Goal: Communication & Community: Share content

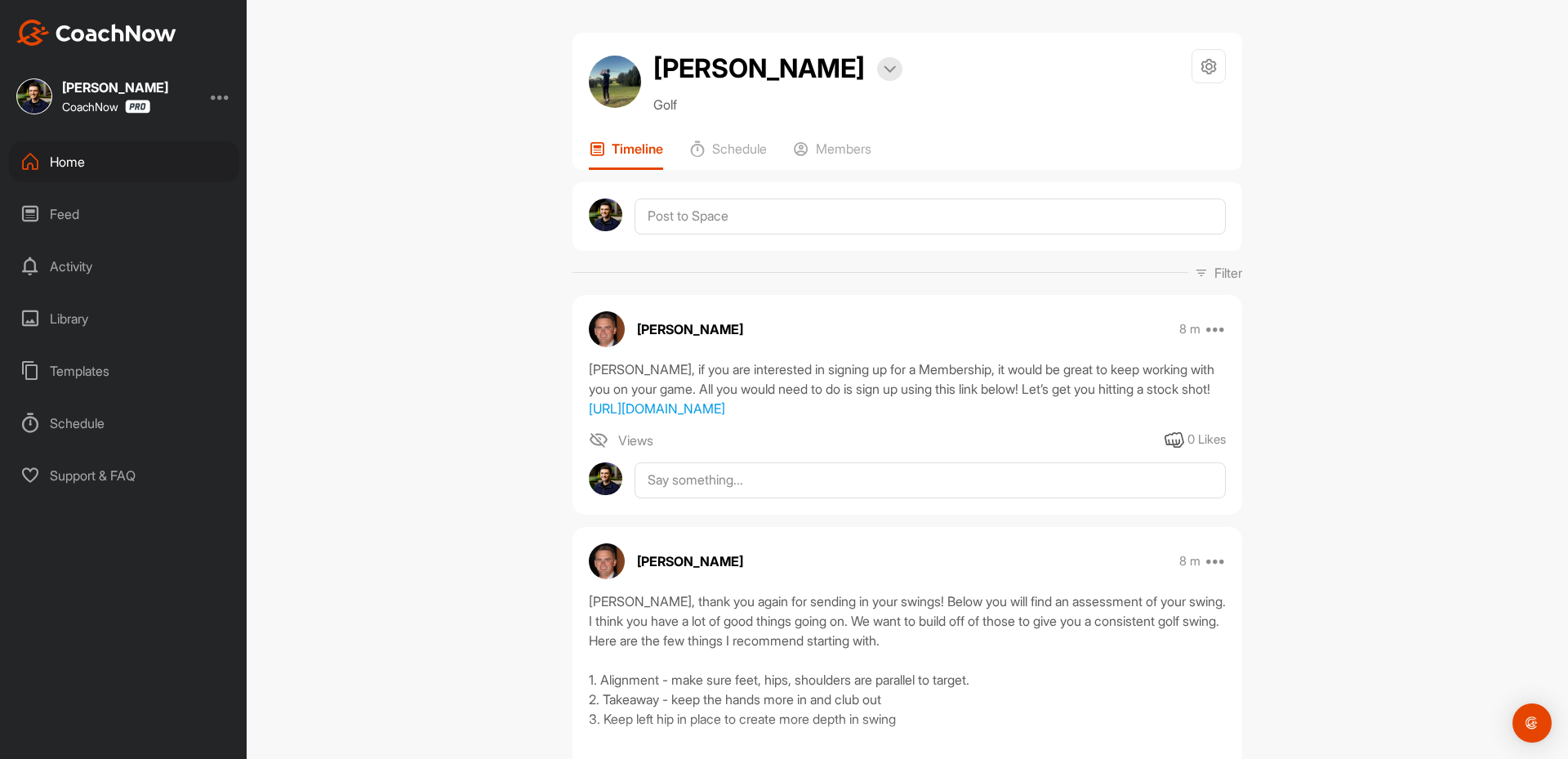
scroll to position [409, 0]
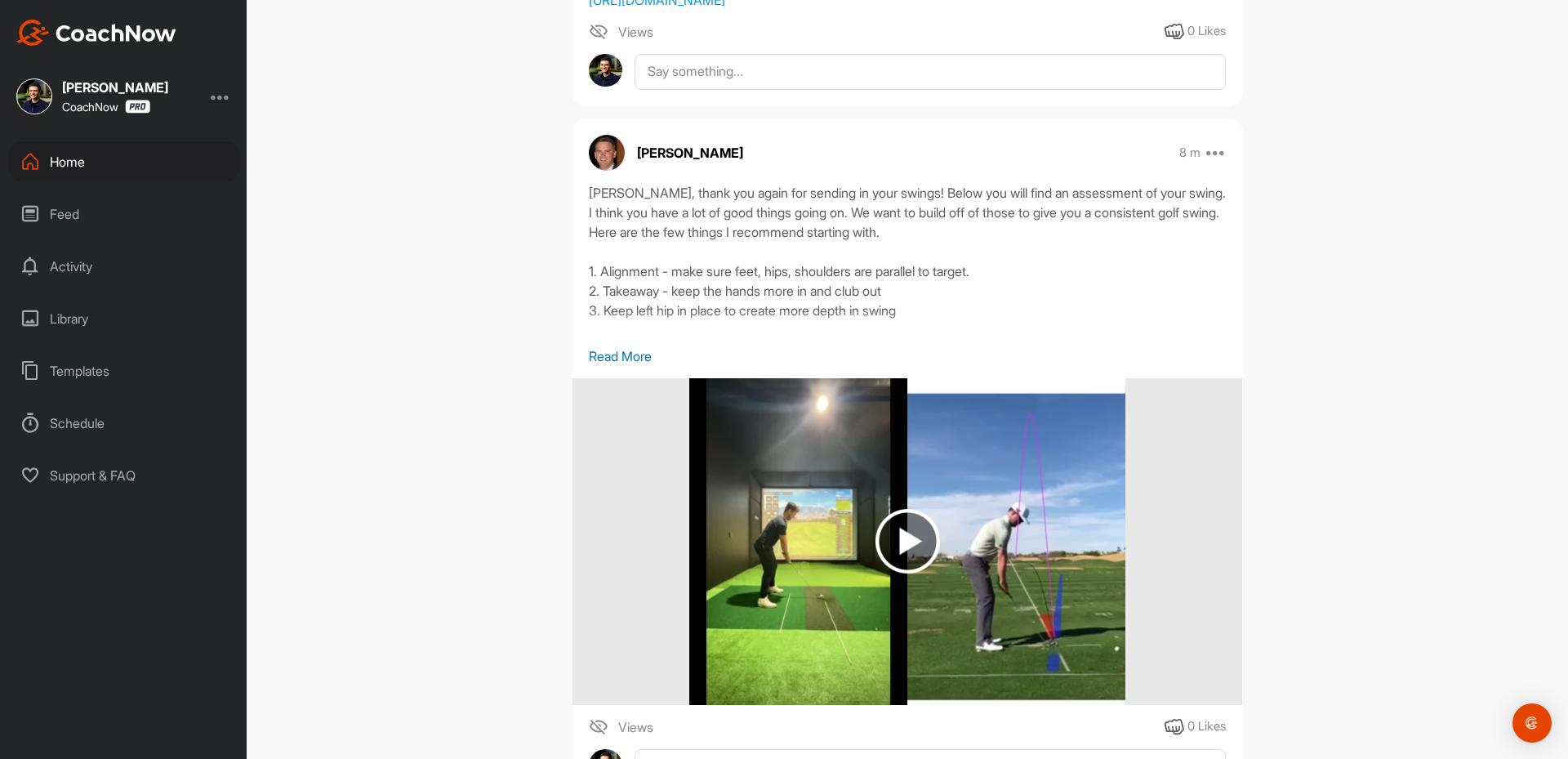
click at [89, 160] on div "Home" at bounding box center [124, 162] width 230 height 41
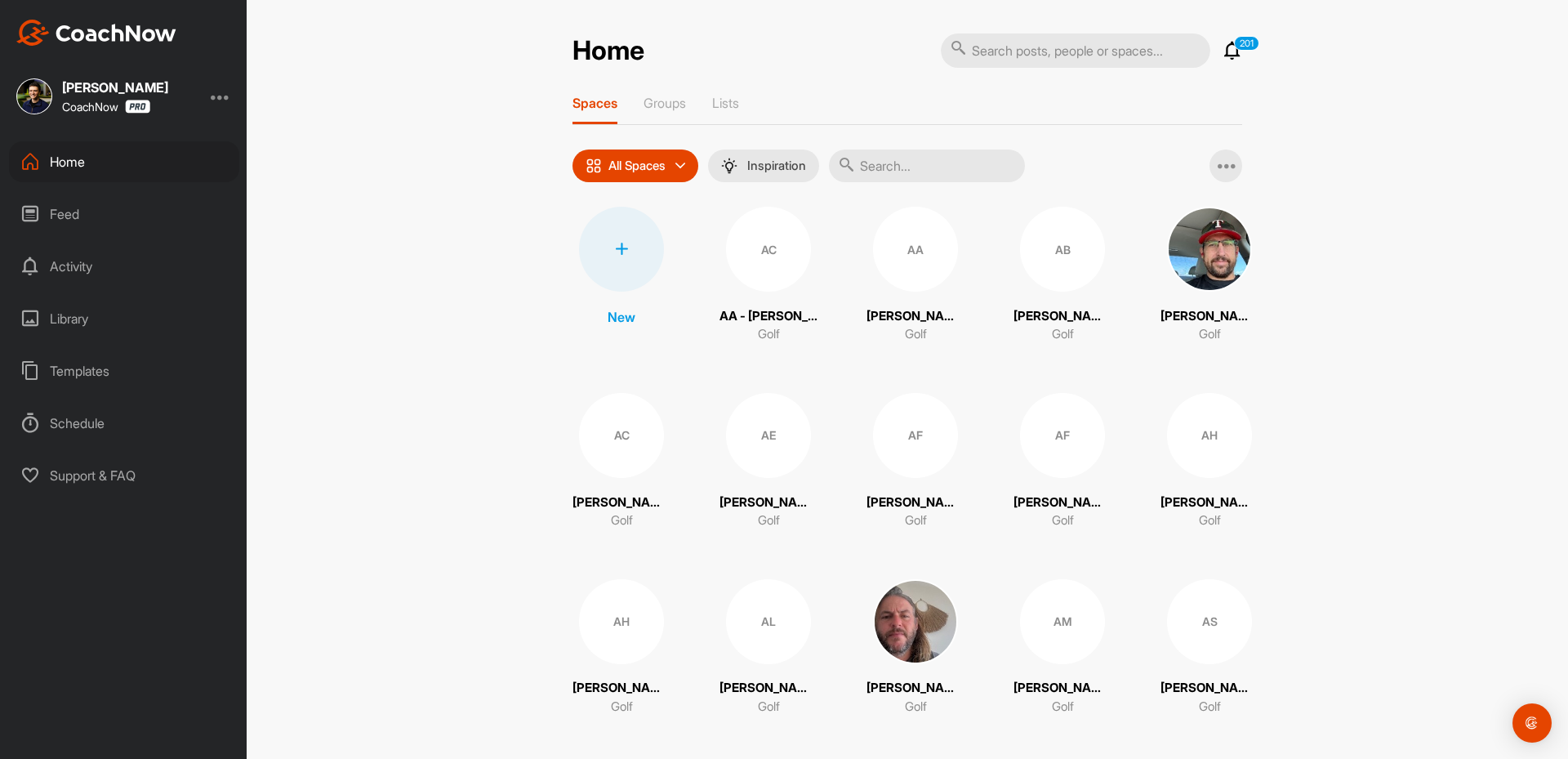
click at [597, 241] on div at bounding box center [621, 249] width 85 height 85
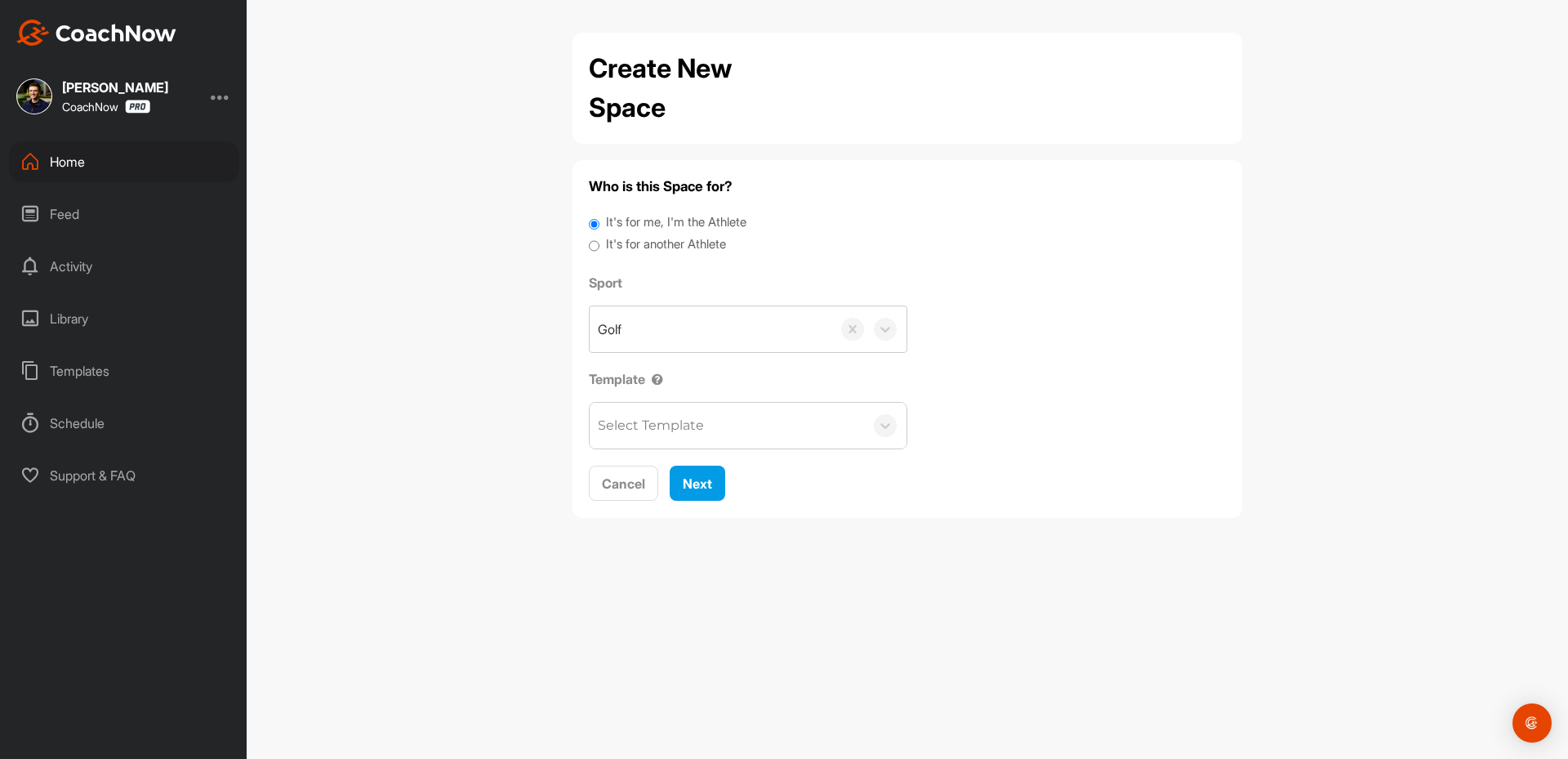
click at [635, 242] on label "It's for another Athlete" at bounding box center [666, 244] width 120 height 19
click at [599, 242] on input "It's for another Athlete" at bounding box center [594, 246] width 11 height 22
radio input "true"
click at [640, 251] on label "It's for another Athlete" at bounding box center [666, 244] width 120 height 19
click at [599, 251] on input "It's for another Athlete" at bounding box center [594, 246] width 11 height 22
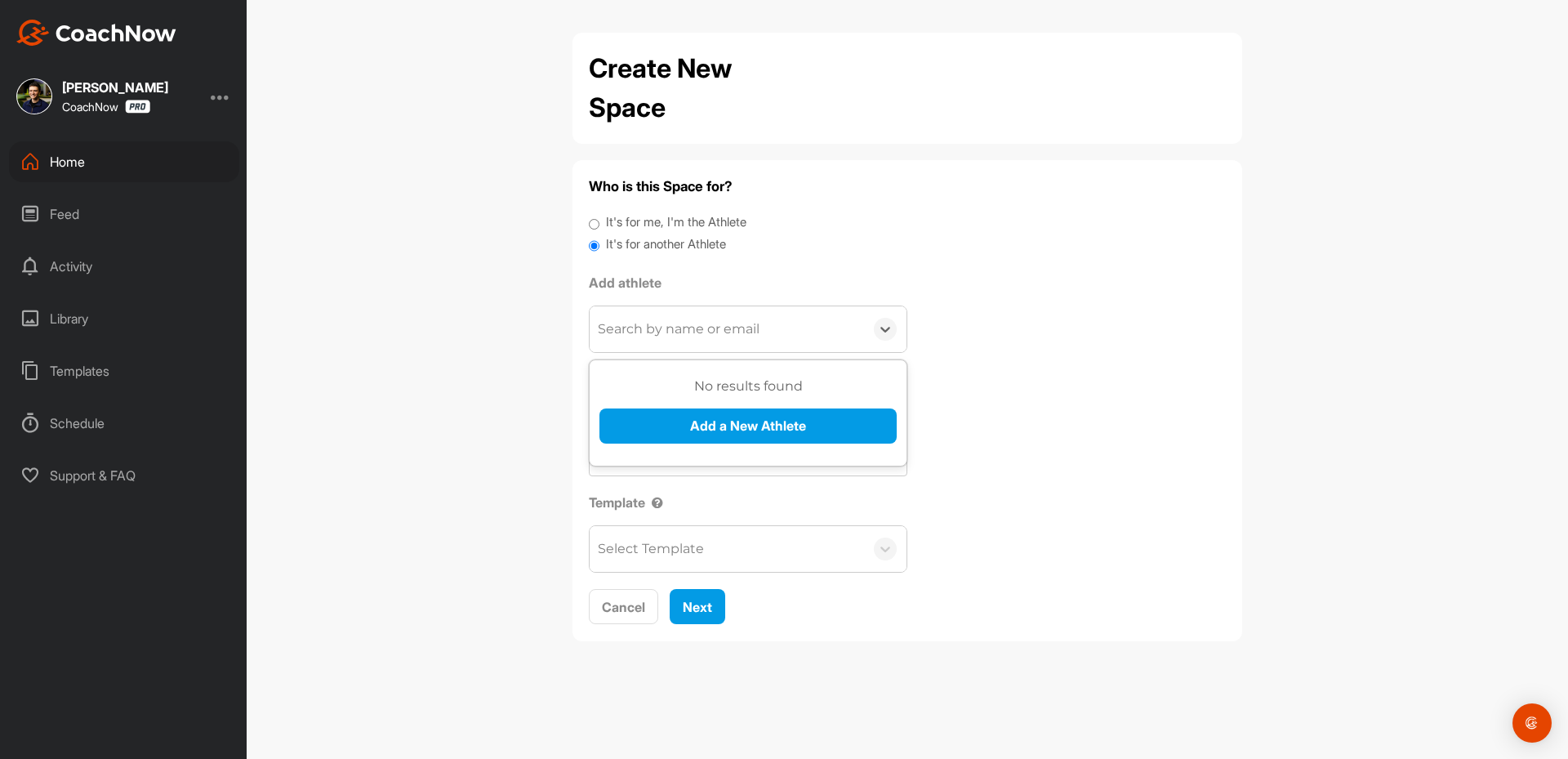
drag, startPoint x: 647, startPoint y: 324, endPoint x: 734, endPoint y: 483, distance: 181.2
click at [653, 353] on div "0 results available. Use Up and Down to choose options, press Enter to select t…" at bounding box center [748, 329] width 319 height 47
paste input "[EMAIL_ADDRESS][DOMAIN_NAME]"
type input "[EMAIL_ADDRESS][DOMAIN_NAME]"
click at [704, 412] on button "Add a New Athlete" at bounding box center [748, 426] width 297 height 35
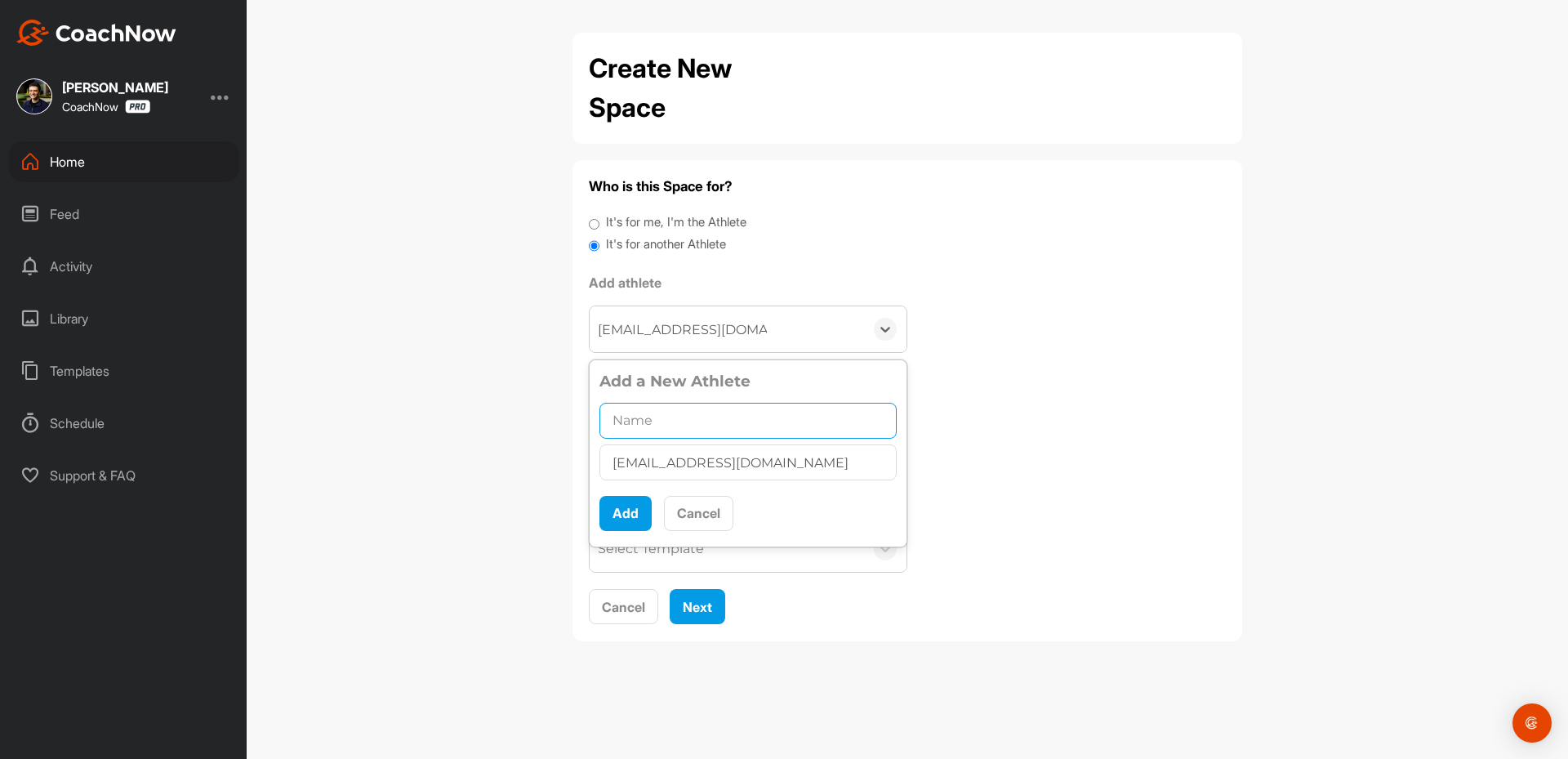
click at [653, 422] on input "text" at bounding box center [748, 421] width 297 height 36
paste input "[PERSON_NAME]"
type input "[PERSON_NAME]"
click at [622, 511] on button "Add" at bounding box center [626, 513] width 52 height 35
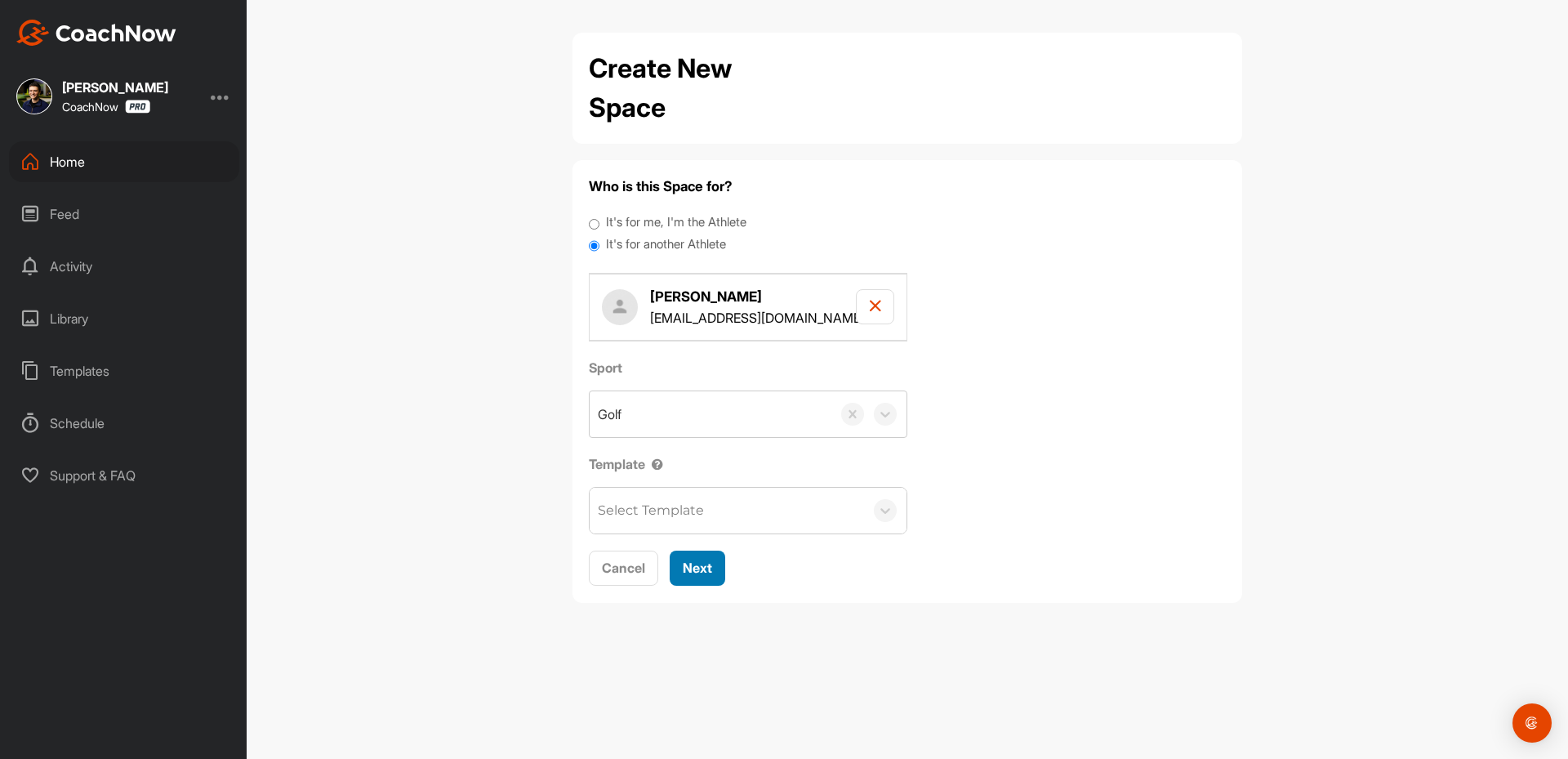
click at [691, 559] on span "Next" at bounding box center [698, 567] width 29 height 16
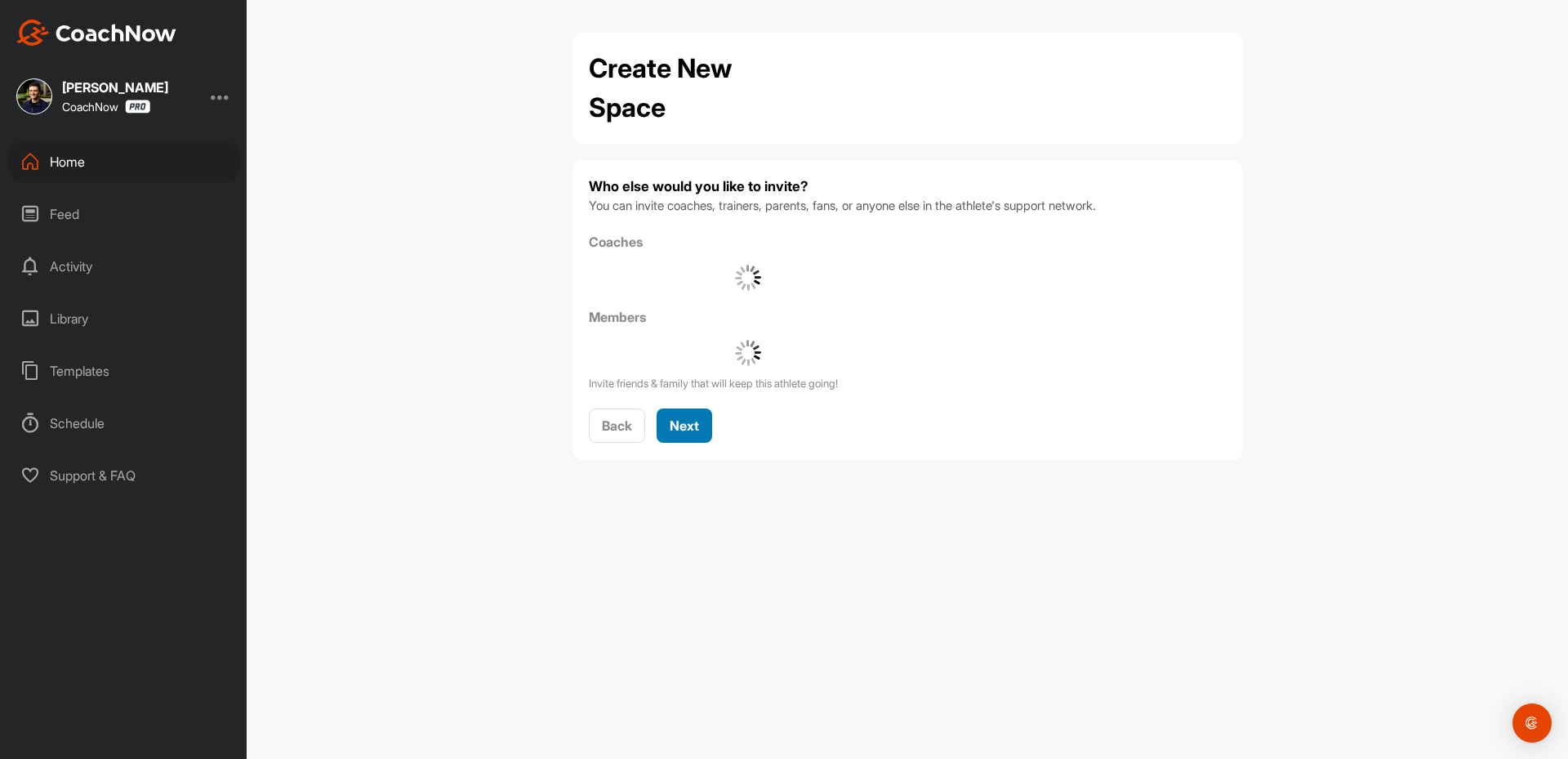
click at [686, 436] on button "Next" at bounding box center [685, 426] width 56 height 35
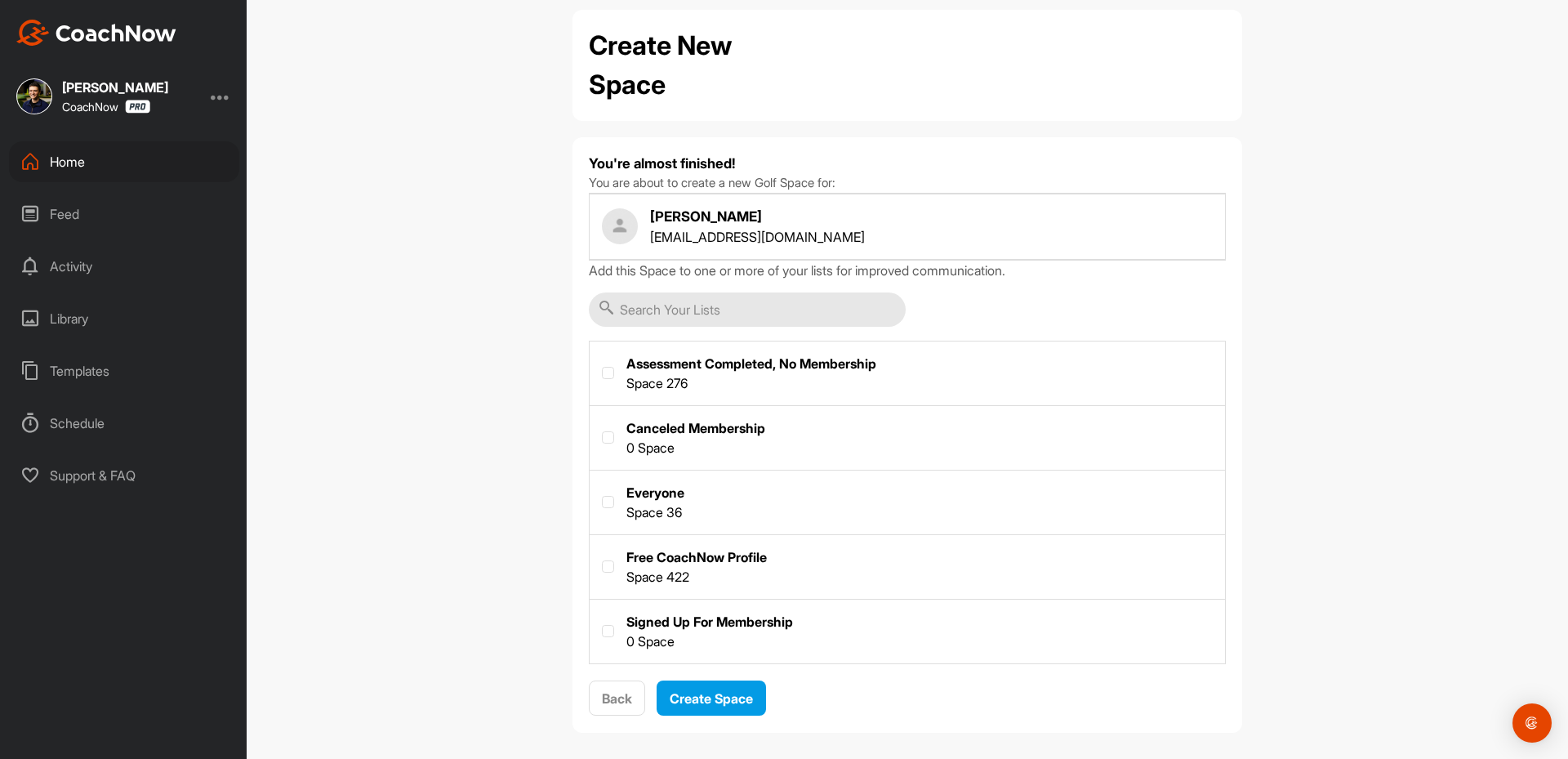
scroll to position [34, 0]
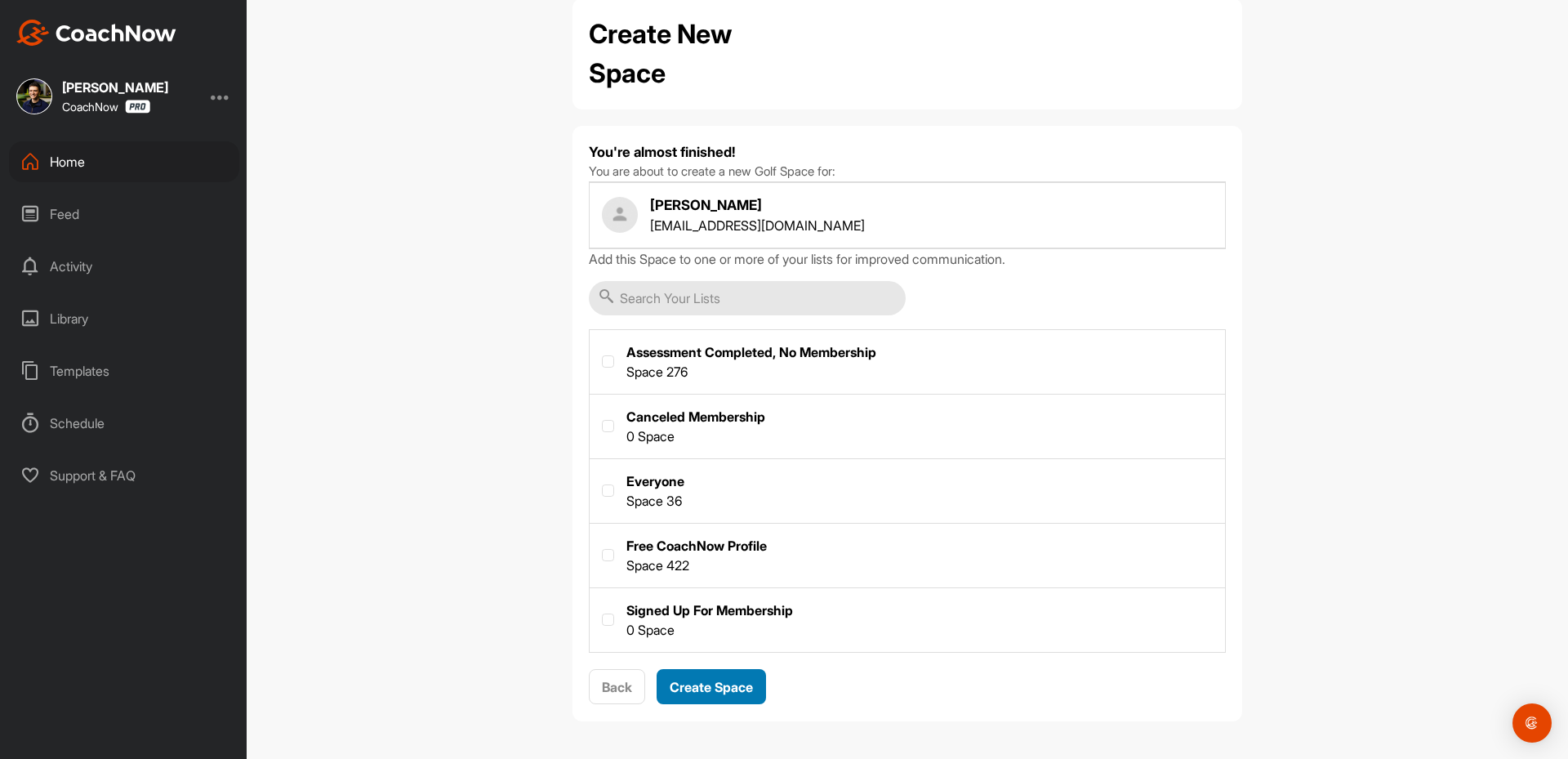
click at [705, 690] on span "Create Space" at bounding box center [712, 687] width 84 height 16
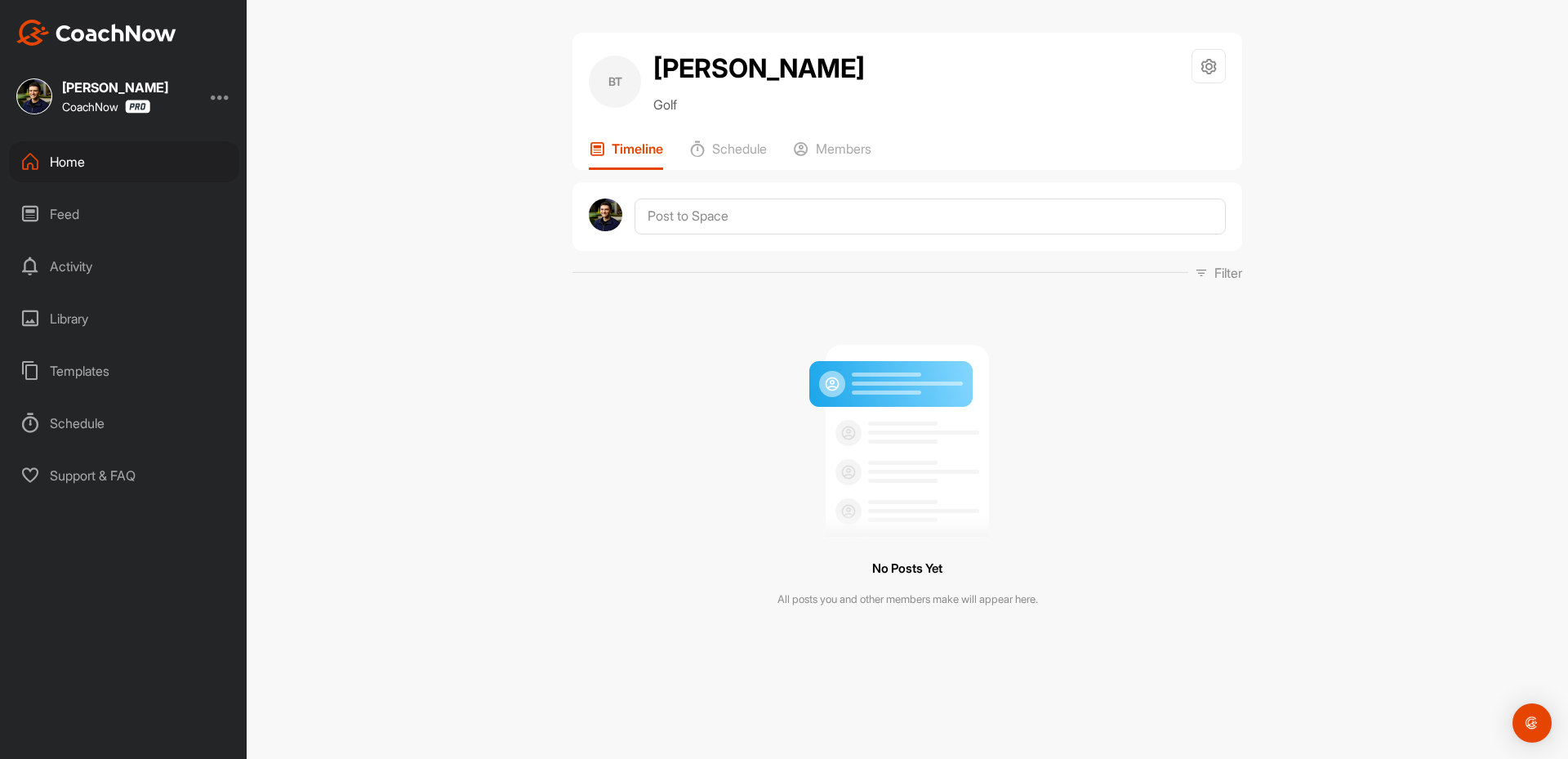
drag, startPoint x: 825, startPoint y: 241, endPoint x: 817, endPoint y: 226, distance: 17.0
click at [820, 230] on div at bounding box center [907, 216] width 670 height 69
click at [814, 224] on textarea at bounding box center [930, 216] width 591 height 36
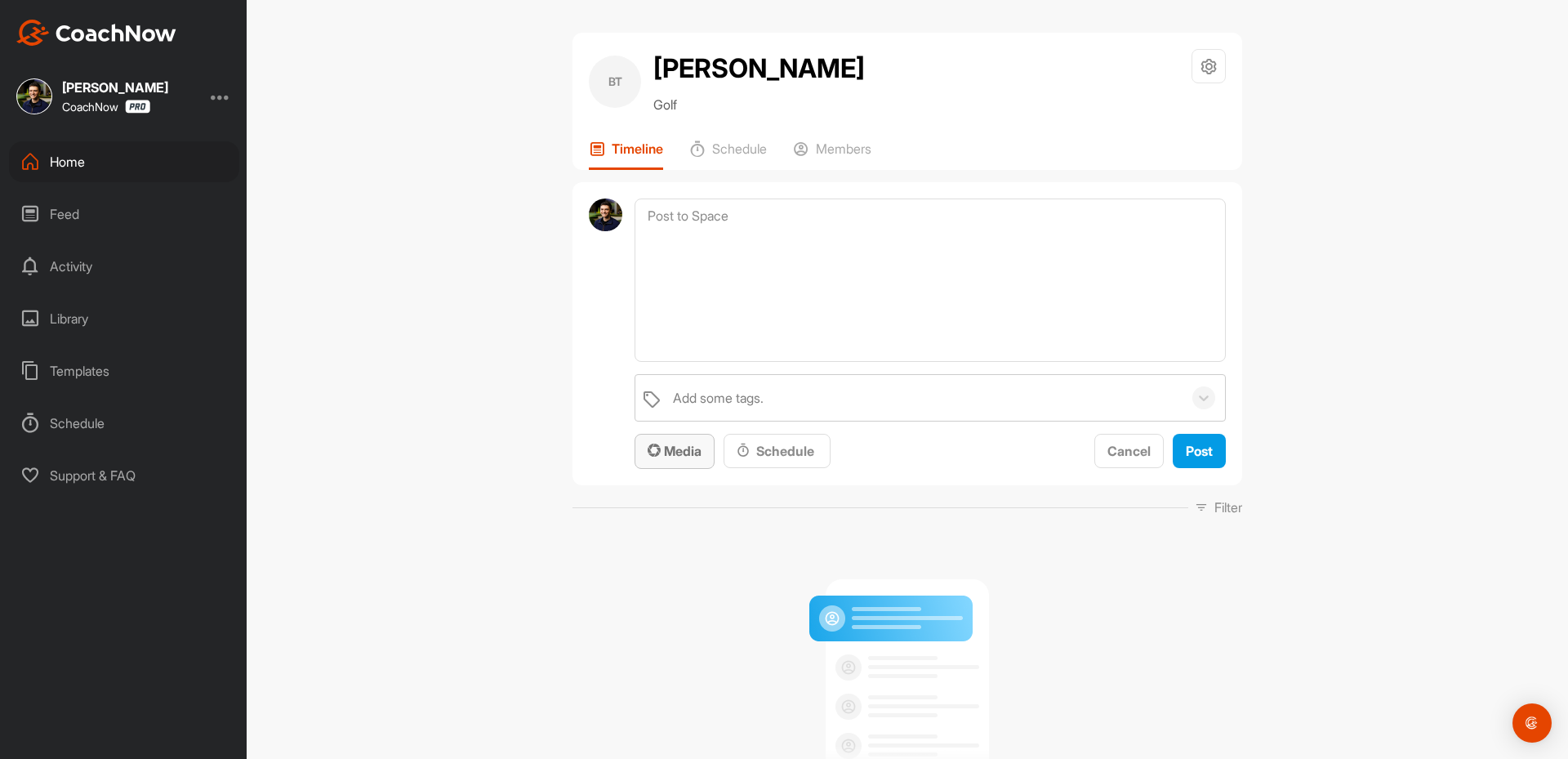
click at [670, 460] on div "Media" at bounding box center [675, 451] width 54 height 20
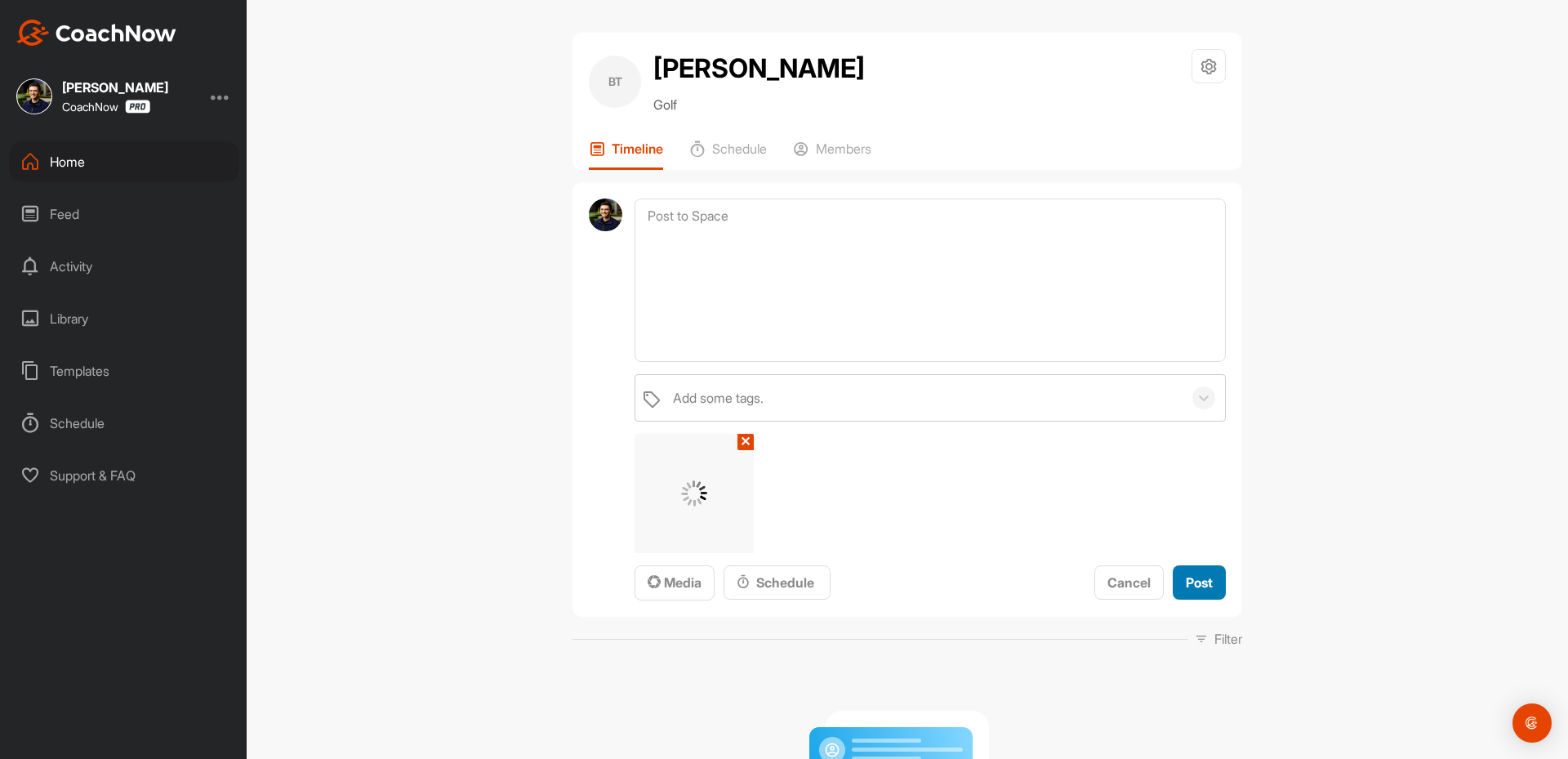
click at [1195, 590] on div "Post" at bounding box center [1200, 582] width 27 height 20
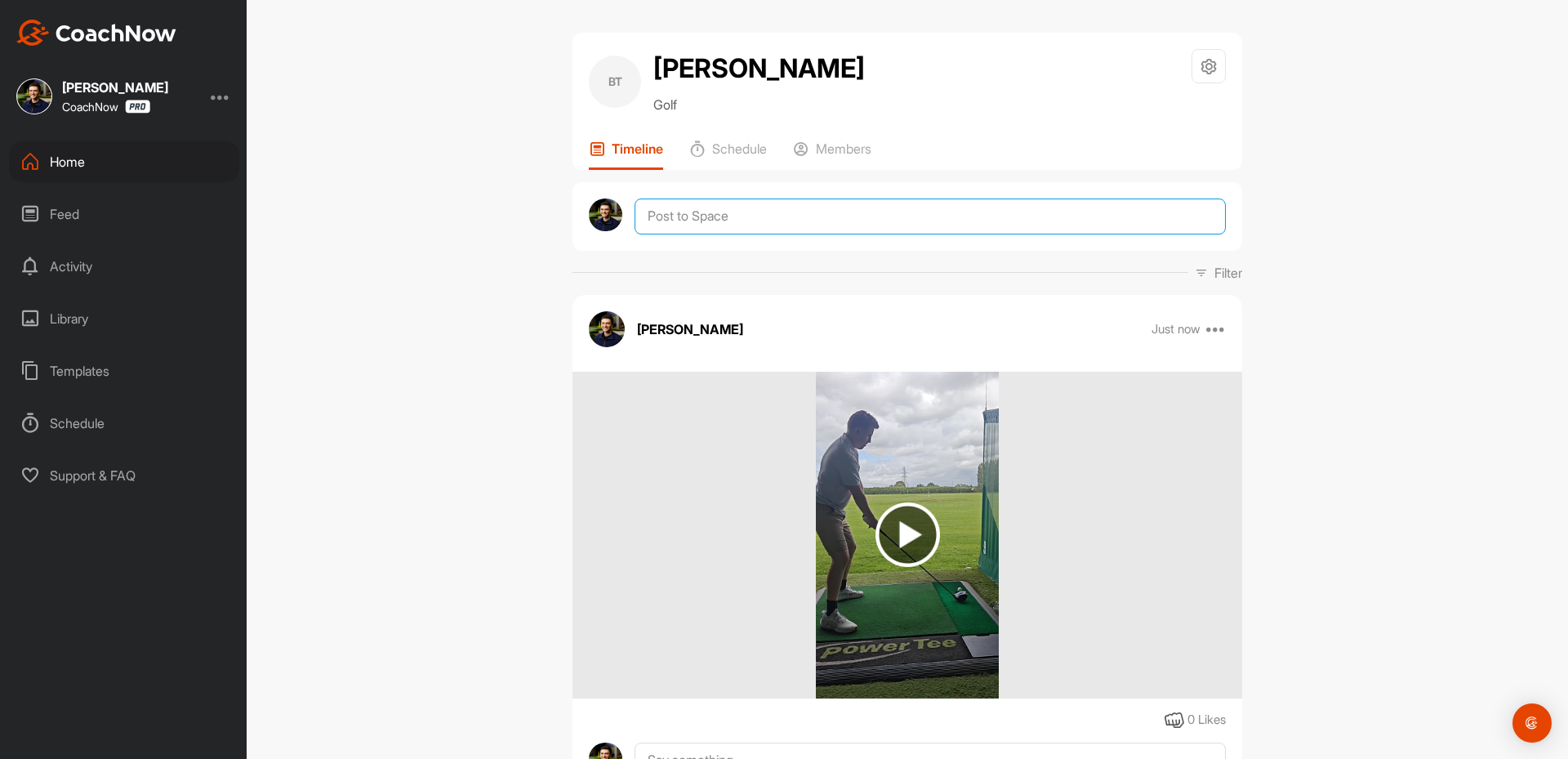
click at [743, 212] on textarea at bounding box center [930, 216] width 591 height 36
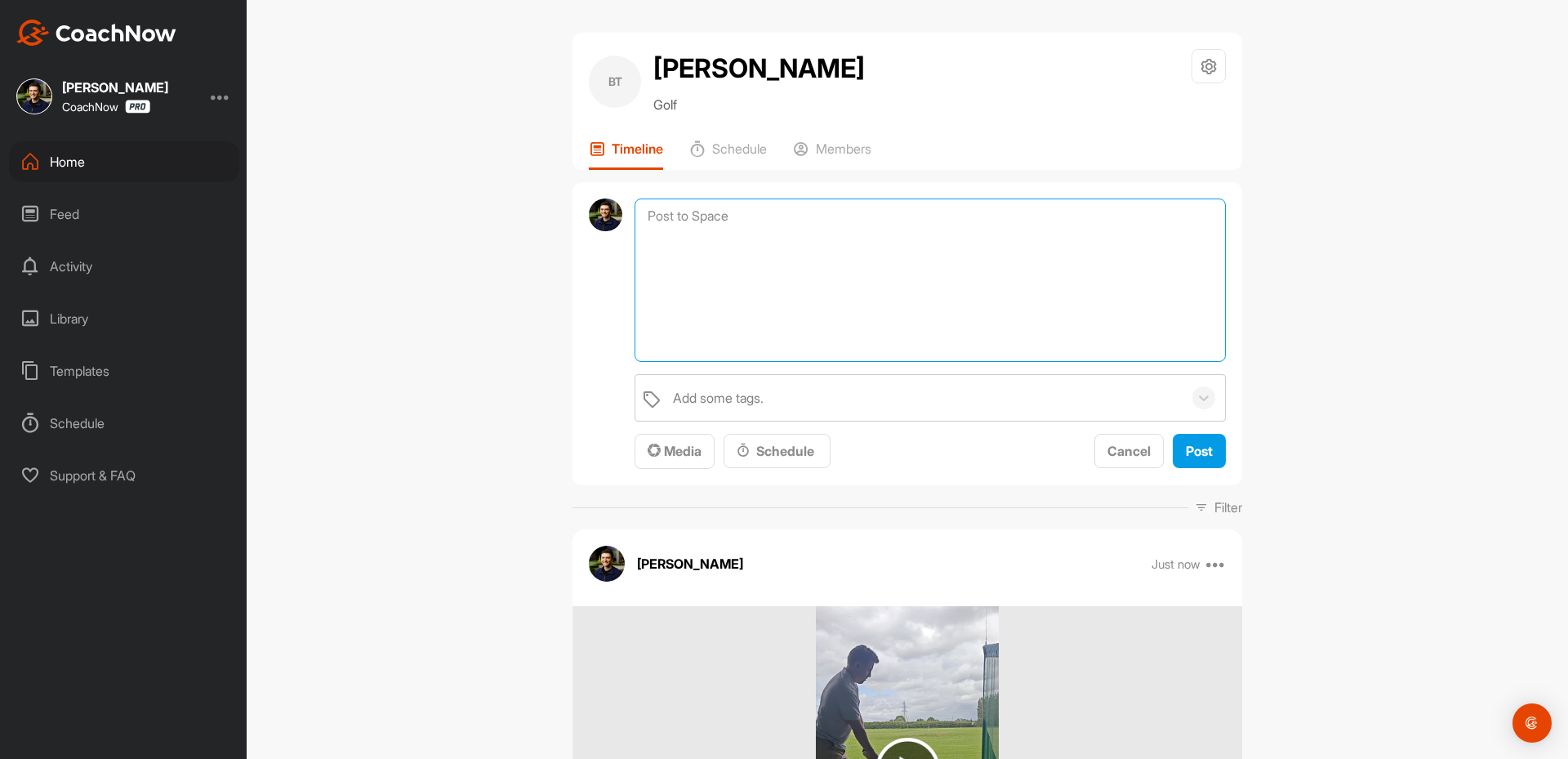
paste textarea "Hey [their name], Thanks for sending in your video and signing up for a SKIP TH…"
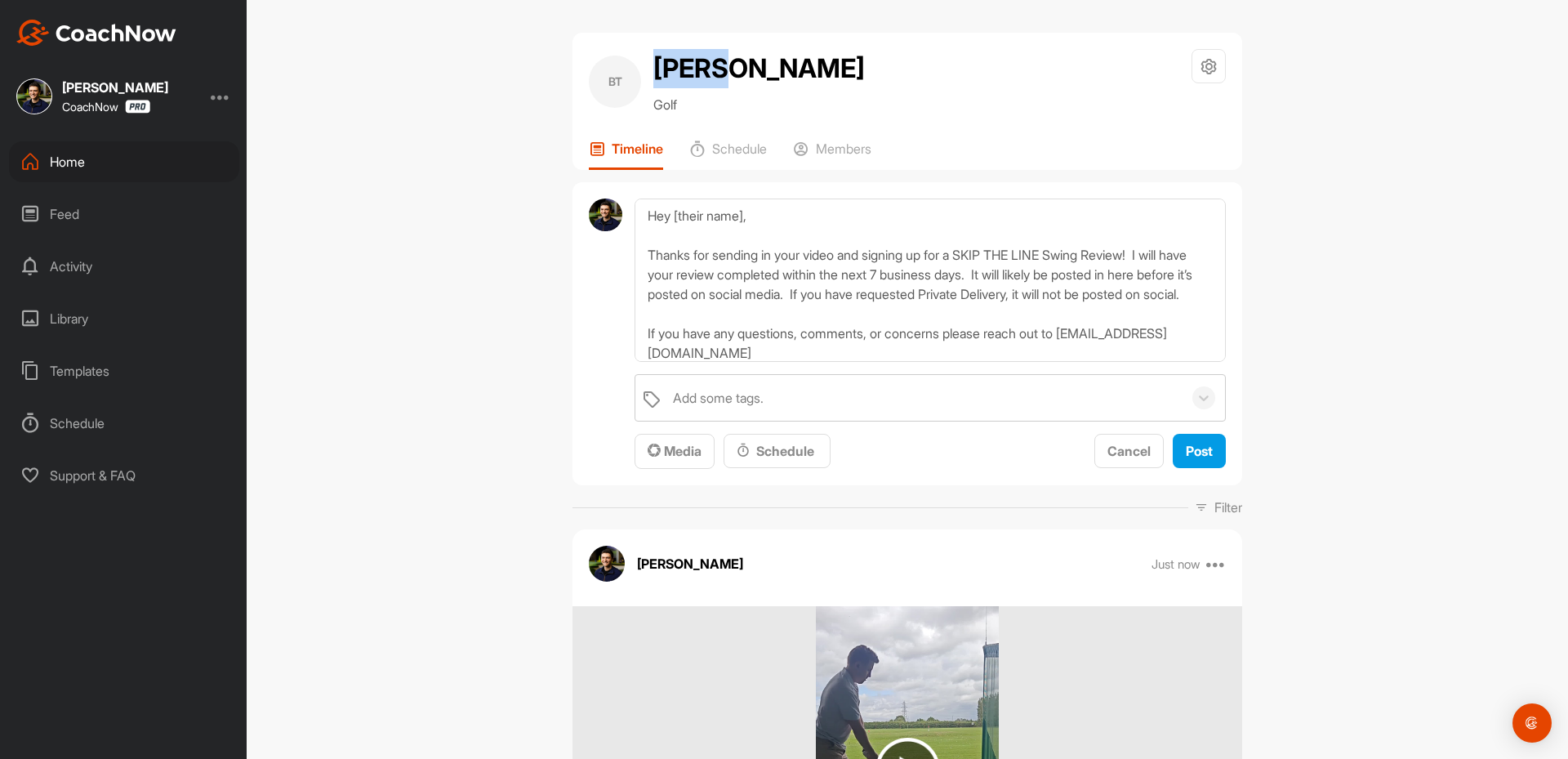
drag, startPoint x: 698, startPoint y: 75, endPoint x: 654, endPoint y: 74, distance: 44.0
click at [654, 74] on h2 "[PERSON_NAME]" at bounding box center [759, 69] width 211 height 39
copy h2 "[PERSON_NAME]"
drag, startPoint x: 762, startPoint y: 218, endPoint x: 674, endPoint y: 219, distance: 88.0
click at [674, 219] on textarea "Hey [their name], Thanks for sending in your video and signing up for a SKIP TH…" at bounding box center [930, 280] width 591 height 164
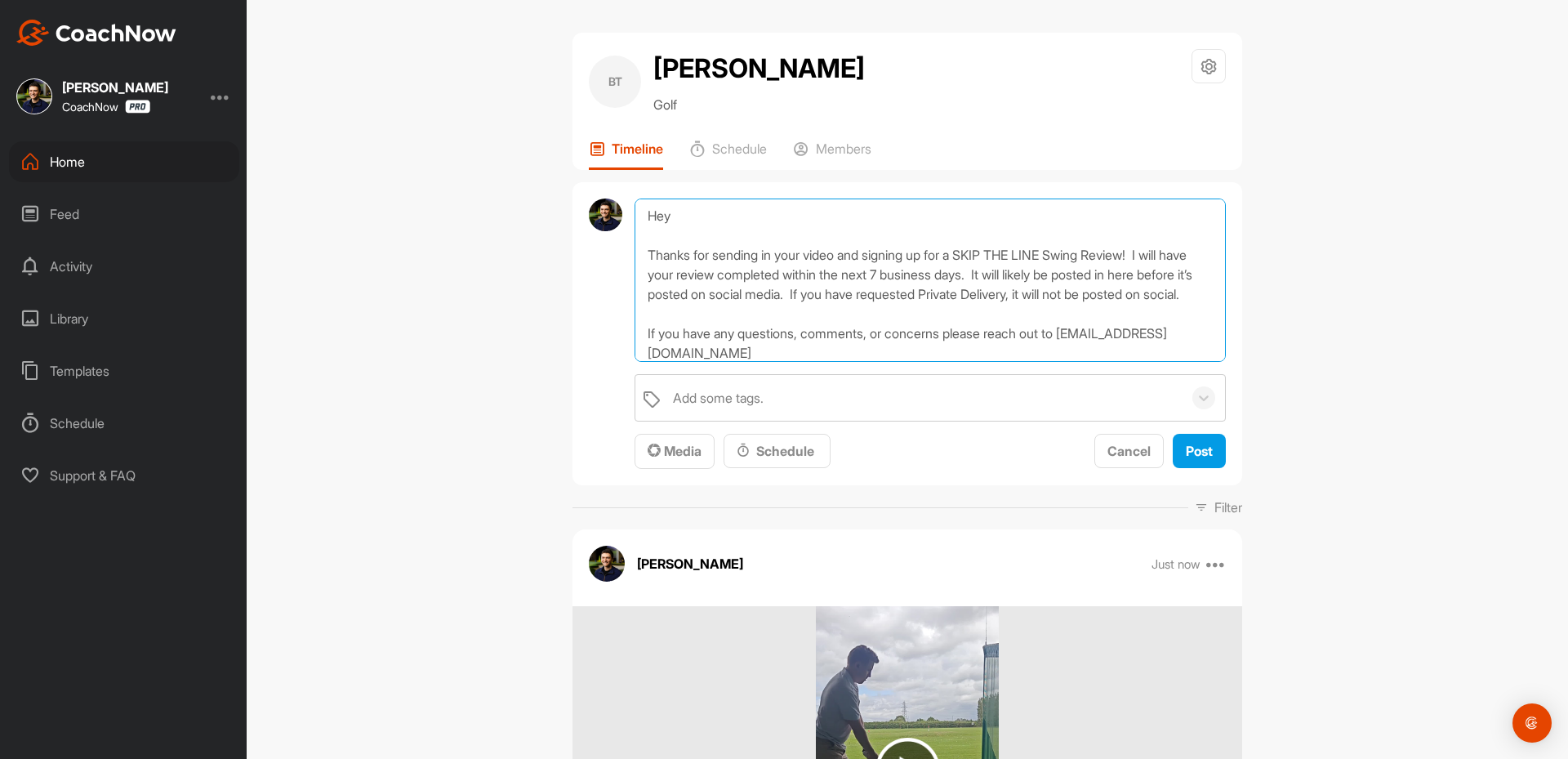
paste textarea "[PERSON_NAME]"
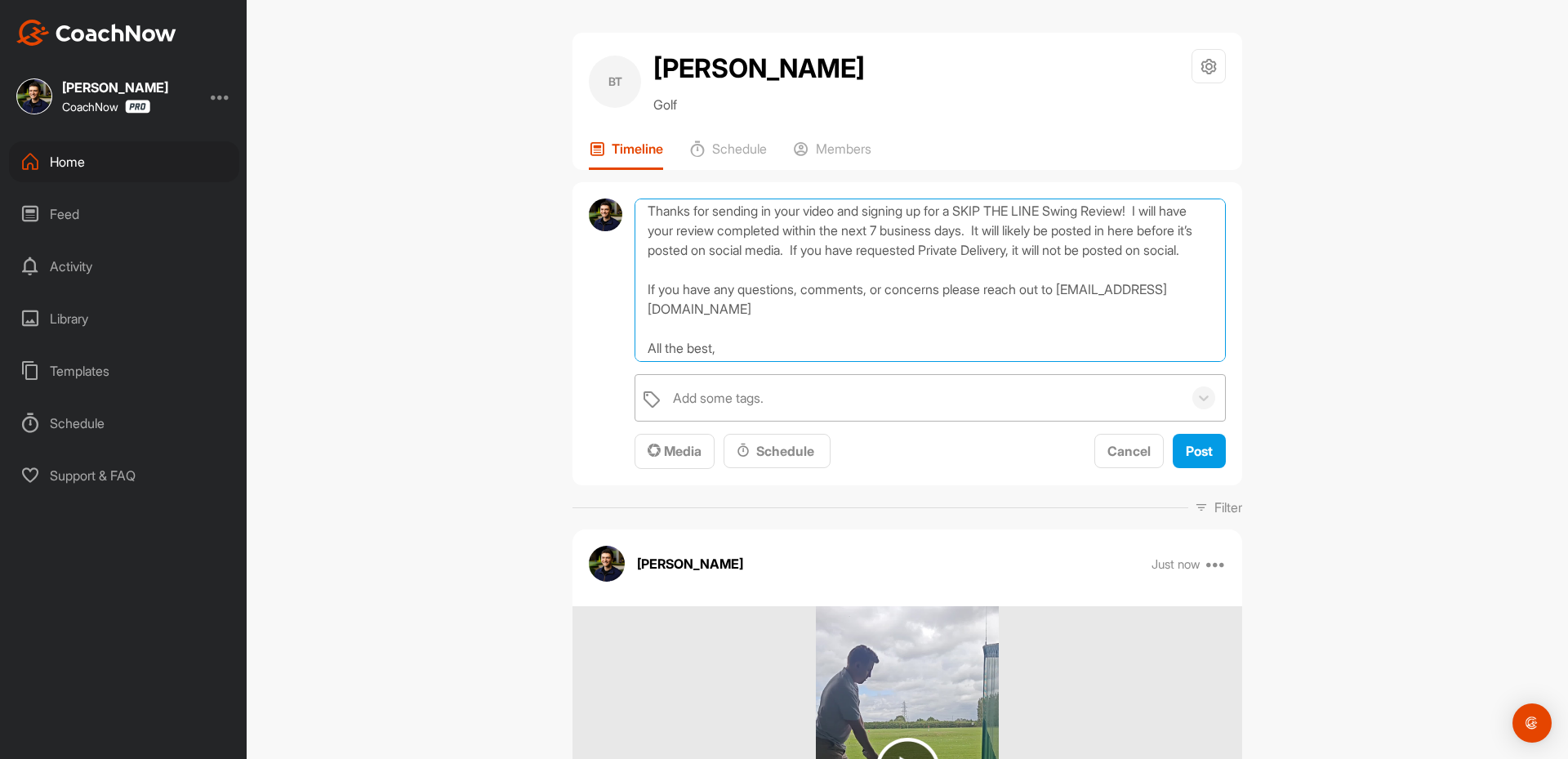
scroll to position [87, 0]
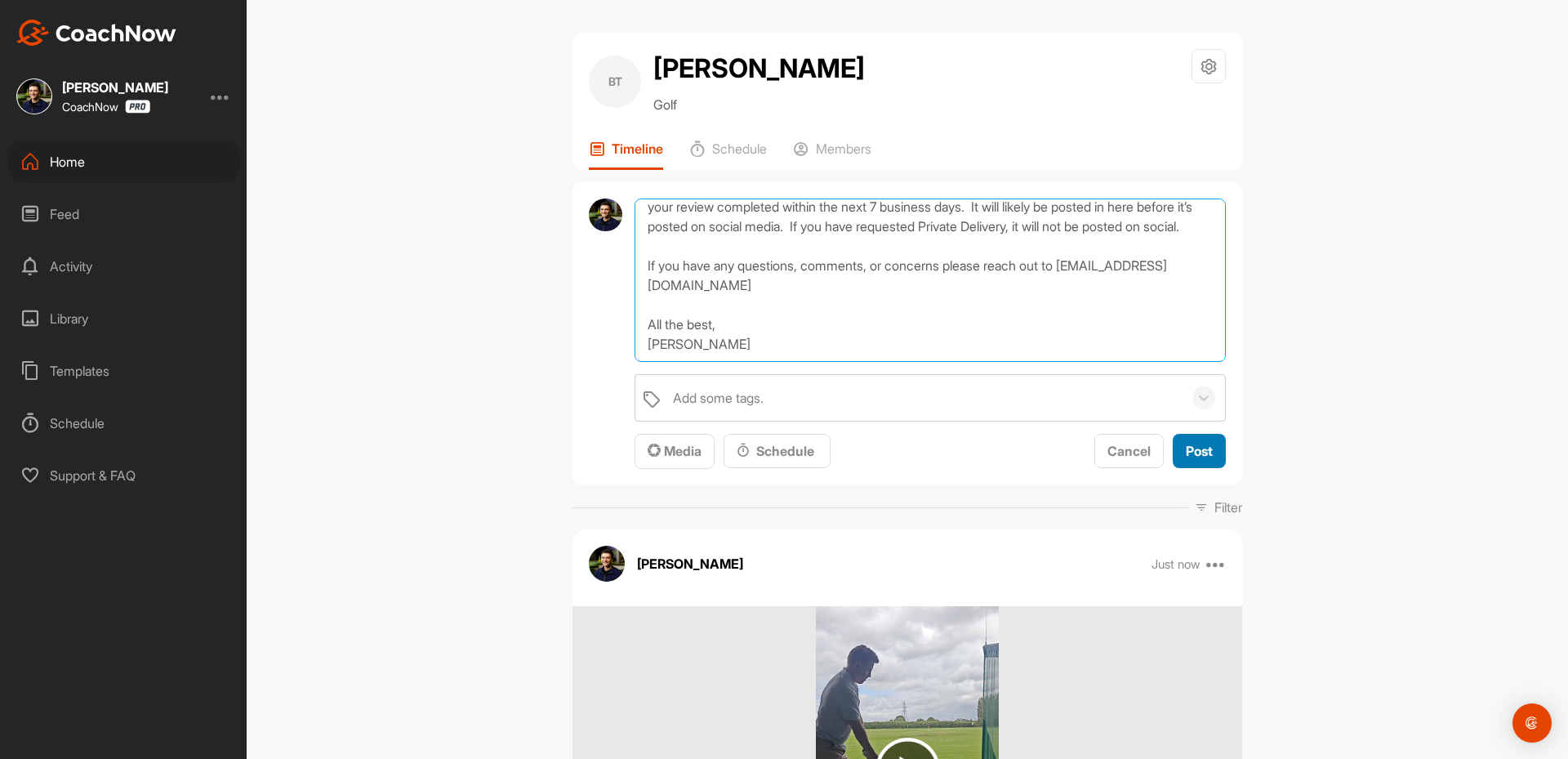
type textarea "Hey [PERSON_NAME], Thanks for sending in your video and signing up for a SKIP T…"
click at [1191, 451] on span "Post" at bounding box center [1200, 451] width 27 height 16
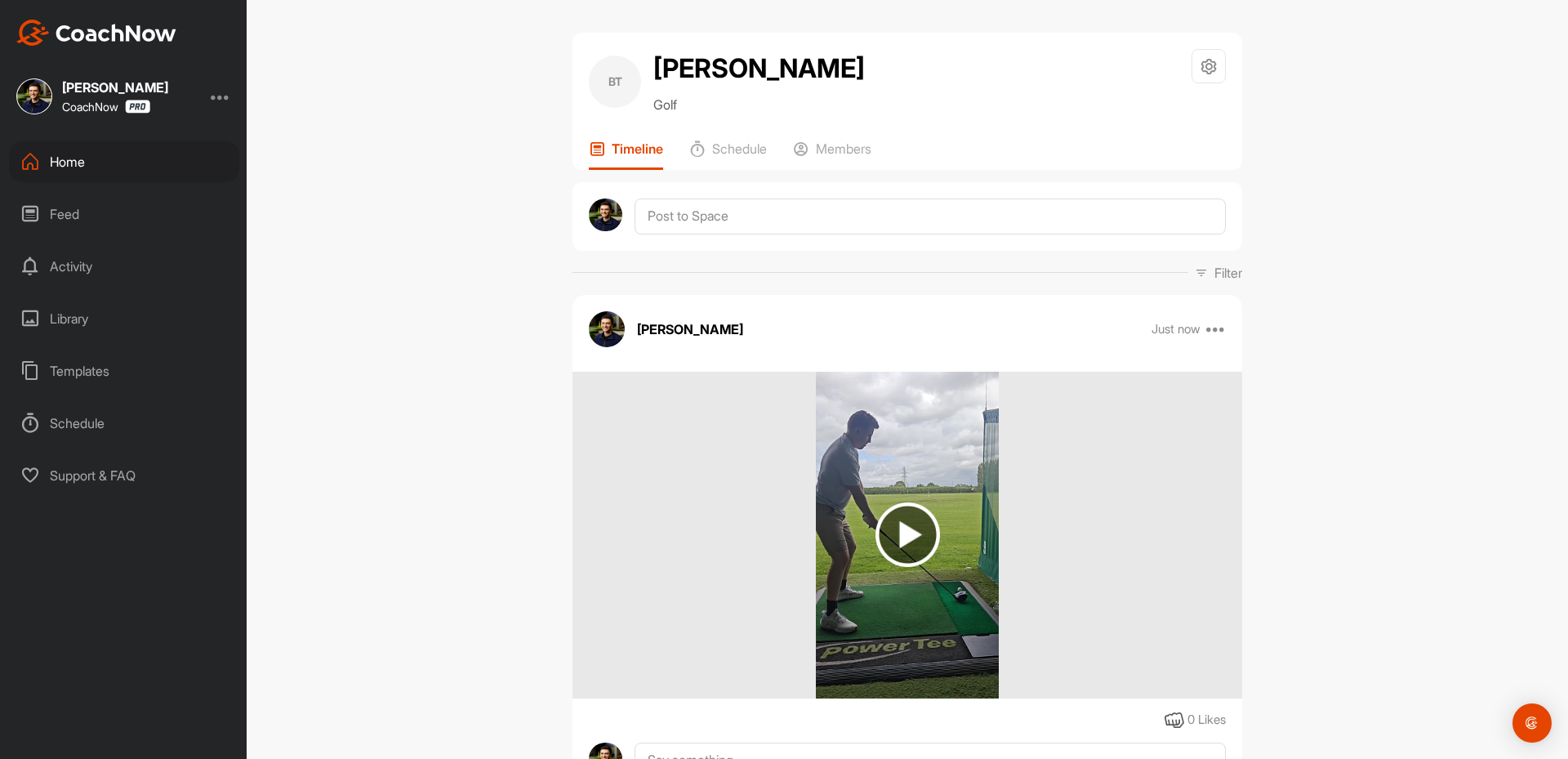
scroll to position [0, 0]
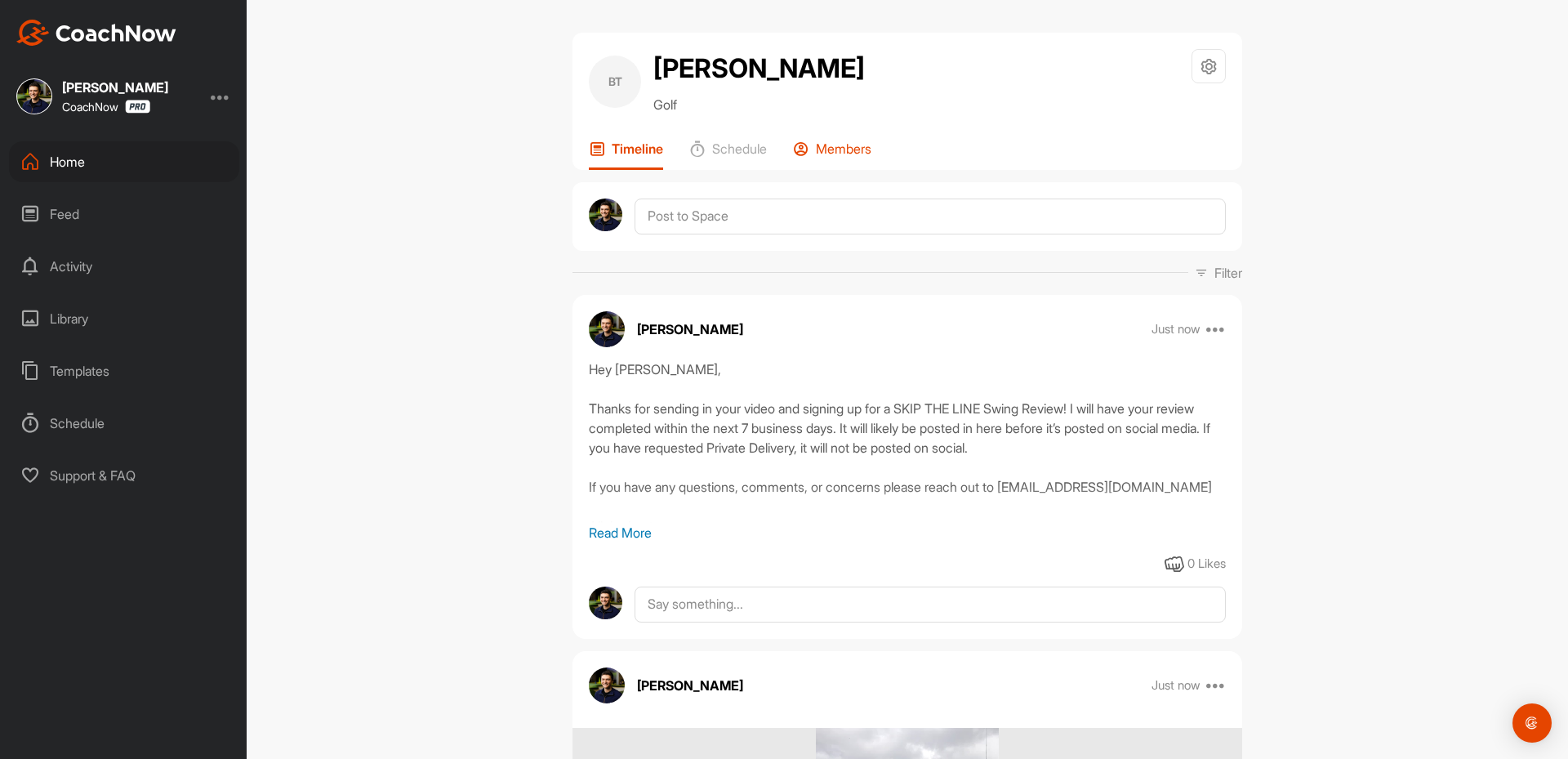
click at [808, 142] on icon at bounding box center [802, 149] width 16 height 16
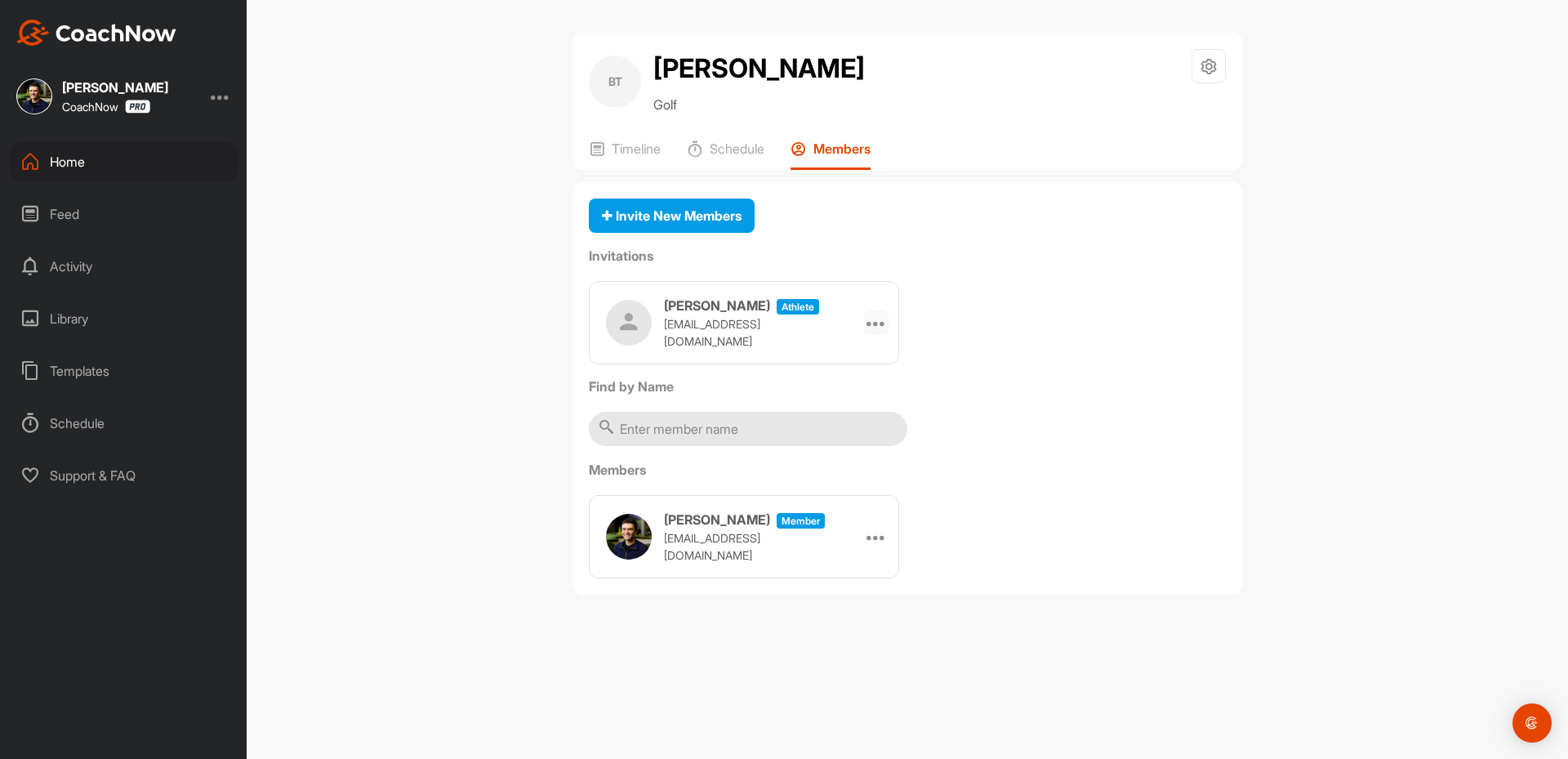
click at [868, 321] on div at bounding box center [876, 323] width 25 height 25
click at [852, 456] on li "Copy Link" at bounding box center [845, 471] width 88 height 52
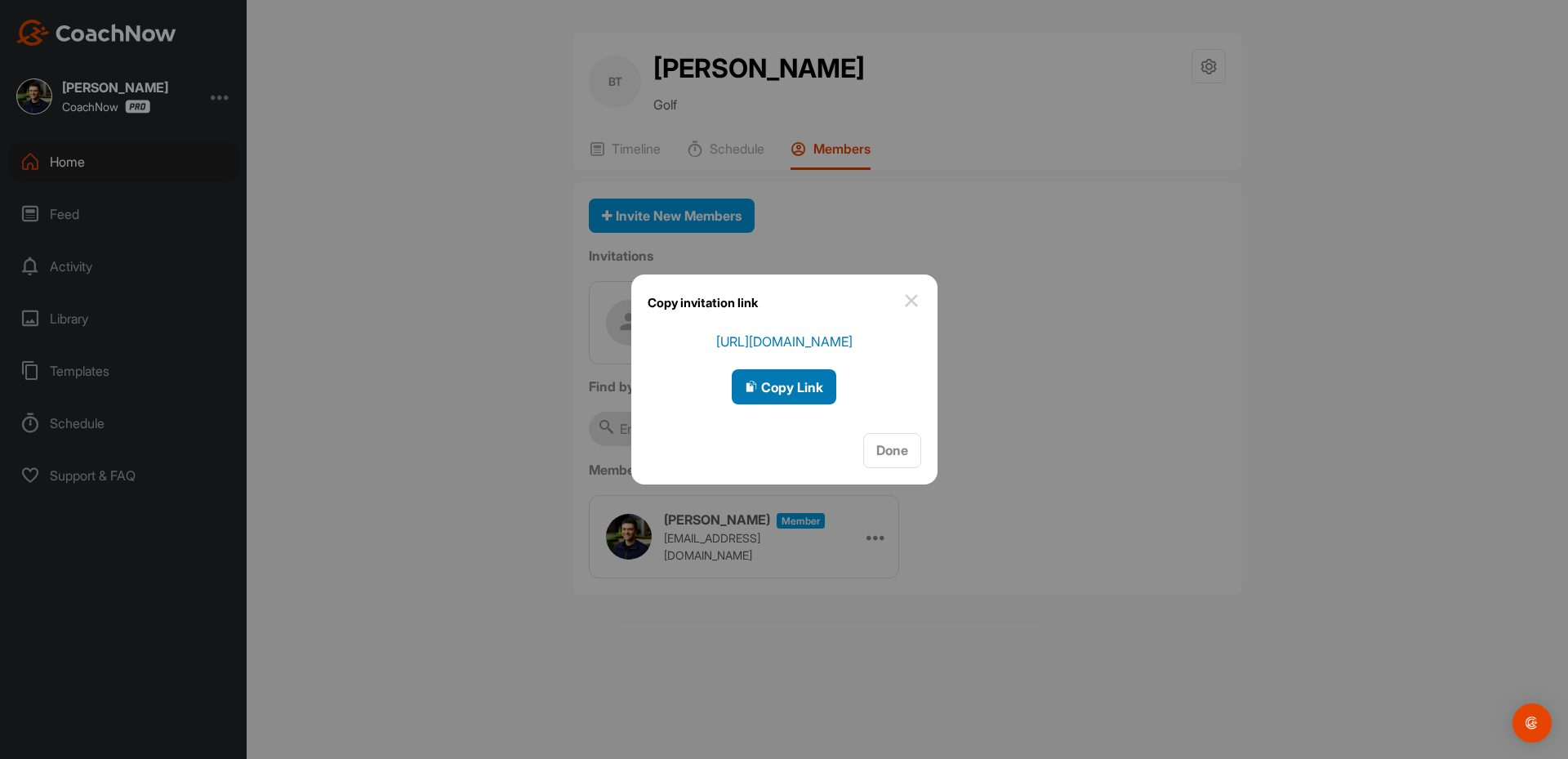
click at [801, 384] on span "Copy Link" at bounding box center [784, 387] width 79 height 16
